Goal: Task Accomplishment & Management: Manage account settings

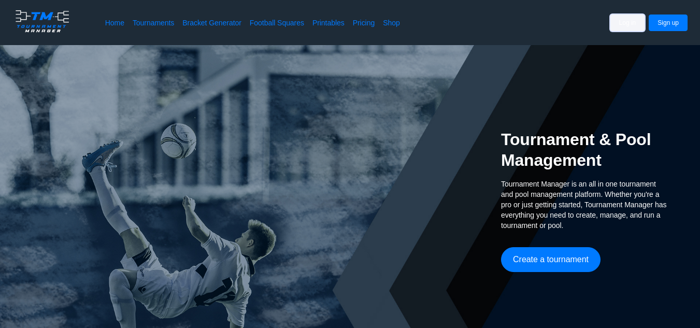
click at [635, 27] on button "Log in" at bounding box center [627, 23] width 35 height 17
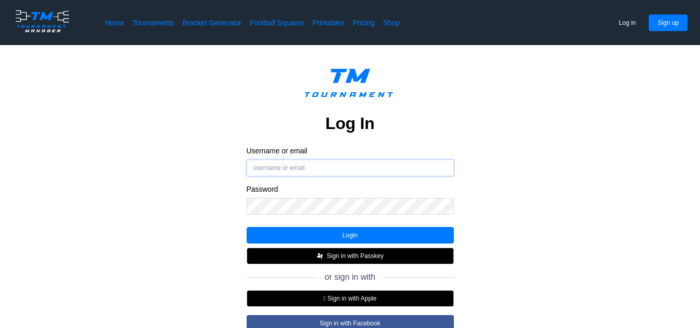
click at [304, 164] on input "Username or email" at bounding box center [350, 168] width 207 height 17
type input "[EMAIL_ADDRESS][DOMAIN_NAME]"
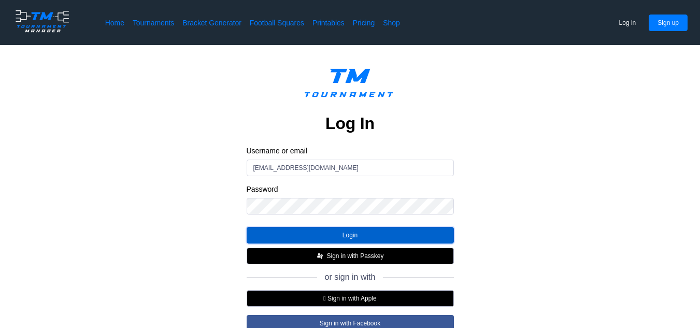
click at [272, 240] on button "Login" at bounding box center [350, 235] width 207 height 17
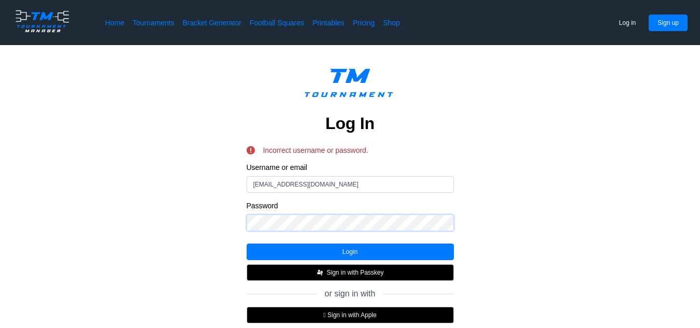
click at [165, 180] on div "Log In Incorrect username or password. Username or email [EMAIL_ADDRESS][DOMAIN…" at bounding box center [349, 236] width 617 height 349
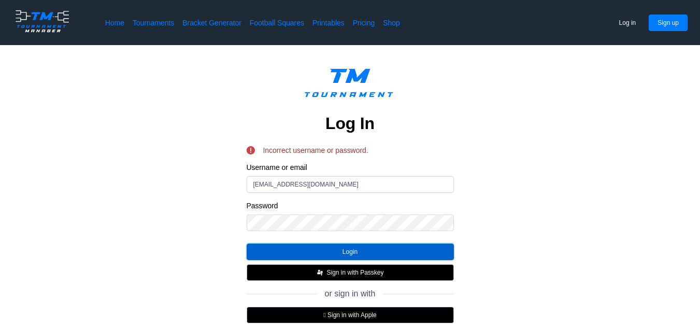
click at [255, 253] on button "Login" at bounding box center [350, 251] width 207 height 17
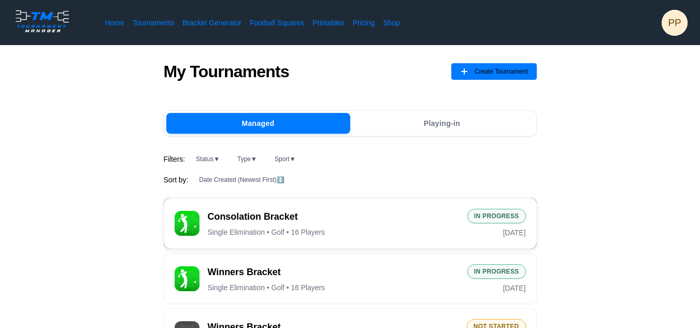
click at [493, 215] on div "In Progress" at bounding box center [496, 216] width 59 height 15
